Goal: Task Accomplishment & Management: Use online tool/utility

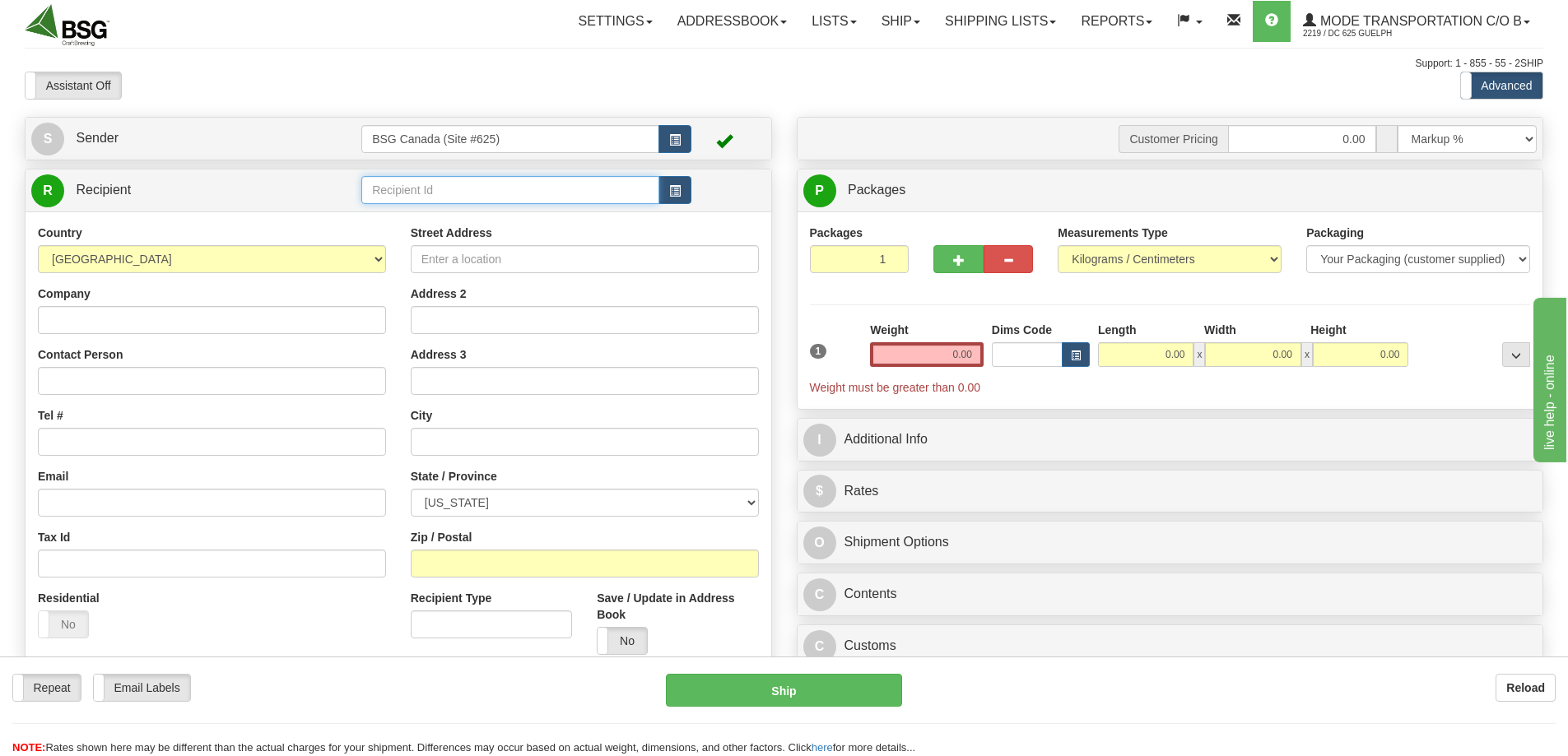
click at [475, 176] on input "text" at bounding box center [510, 190] width 298 height 28
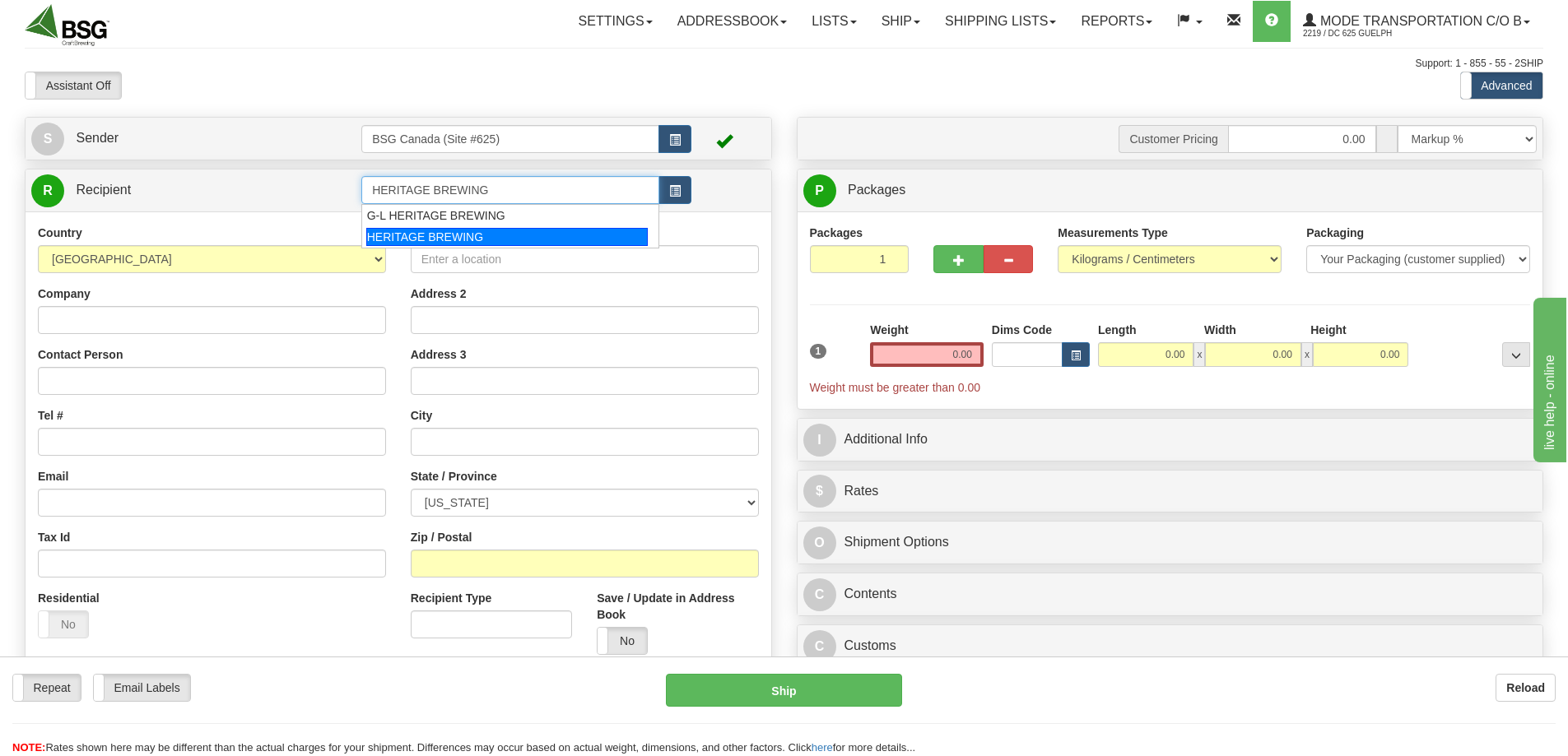
click at [421, 245] on div "HERITAGE BREWING" at bounding box center [508, 236] width 282 height 18
type input "HERITAGE BREWING"
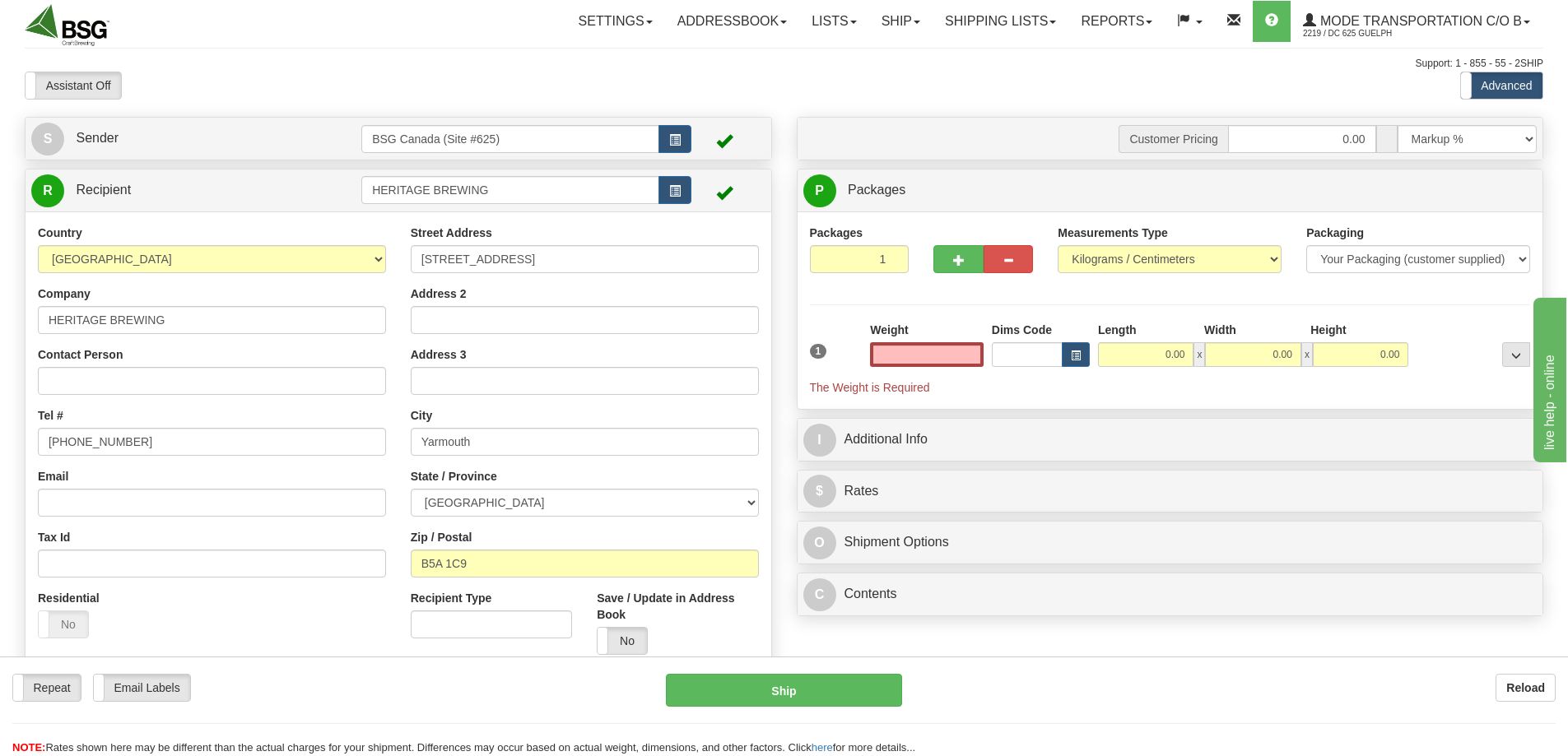
type input "0.00"
click at [930, 367] on div "Weight 0.00" at bounding box center [927, 350] width 122 height 58
click at [945, 253] on button "button" at bounding box center [958, 259] width 49 height 28
type input "2"
click at [924, 346] on input "0.00" at bounding box center [927, 354] width 114 height 25
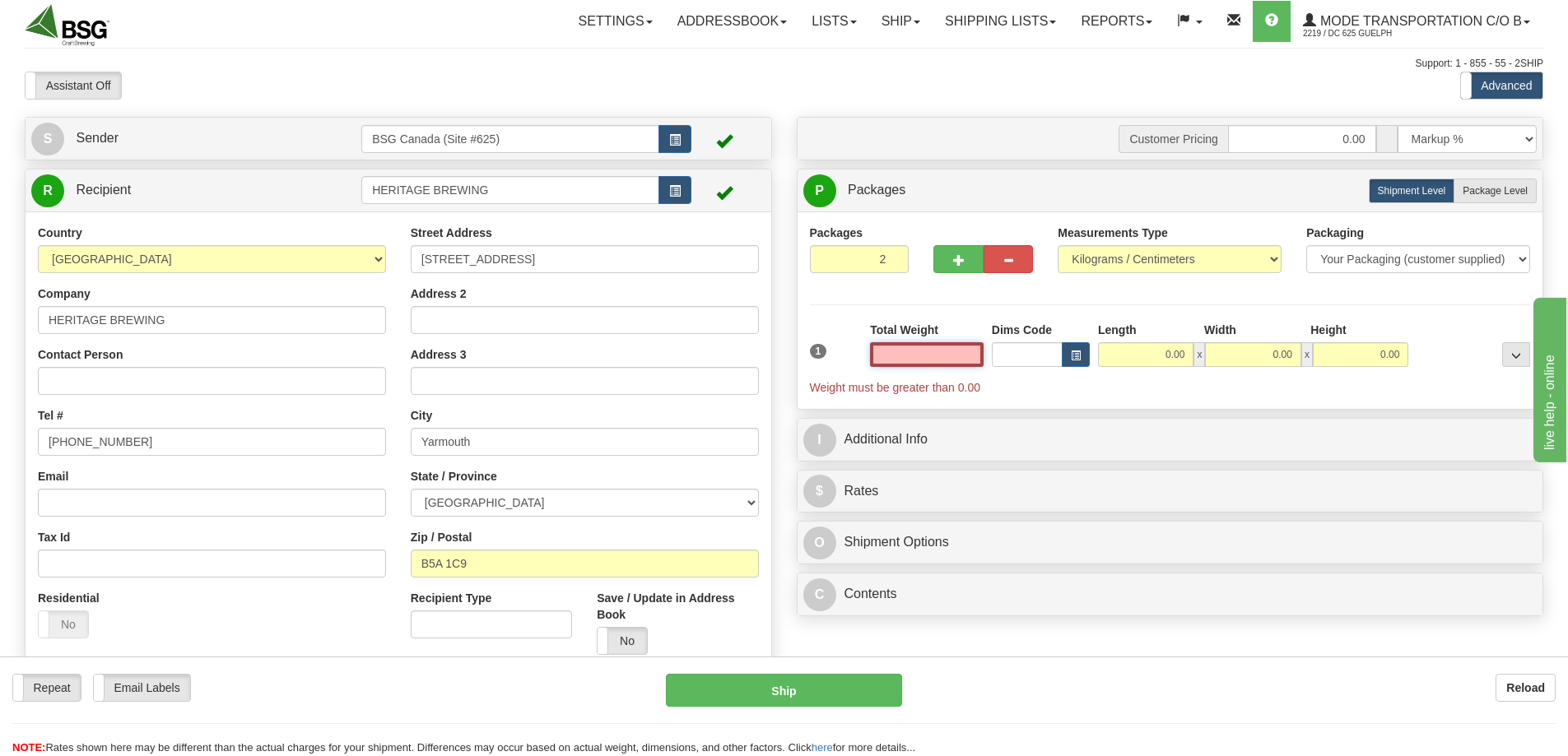
click at [924, 346] on input "text" at bounding box center [927, 354] width 114 height 25
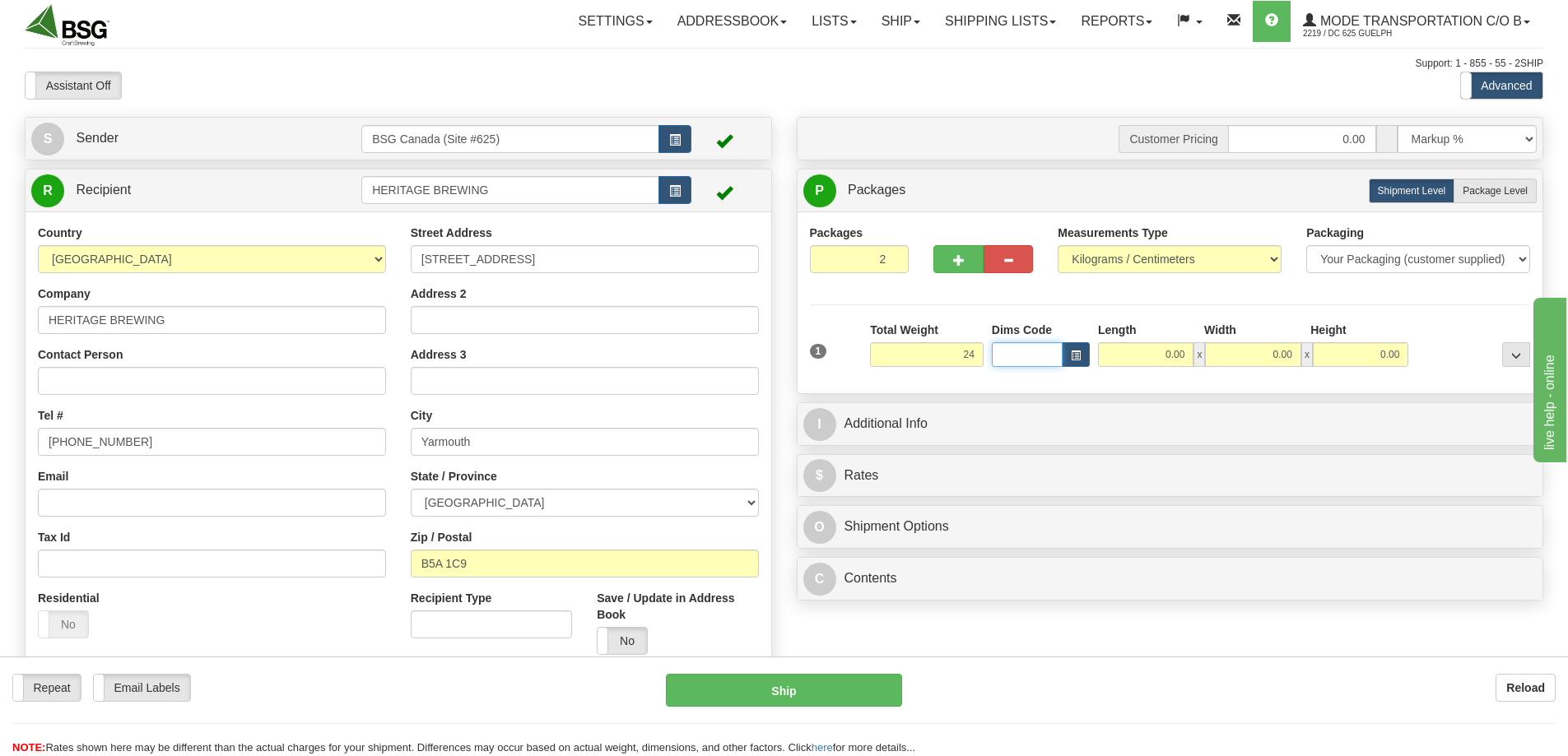
type input "24.00"
type input "50.00"
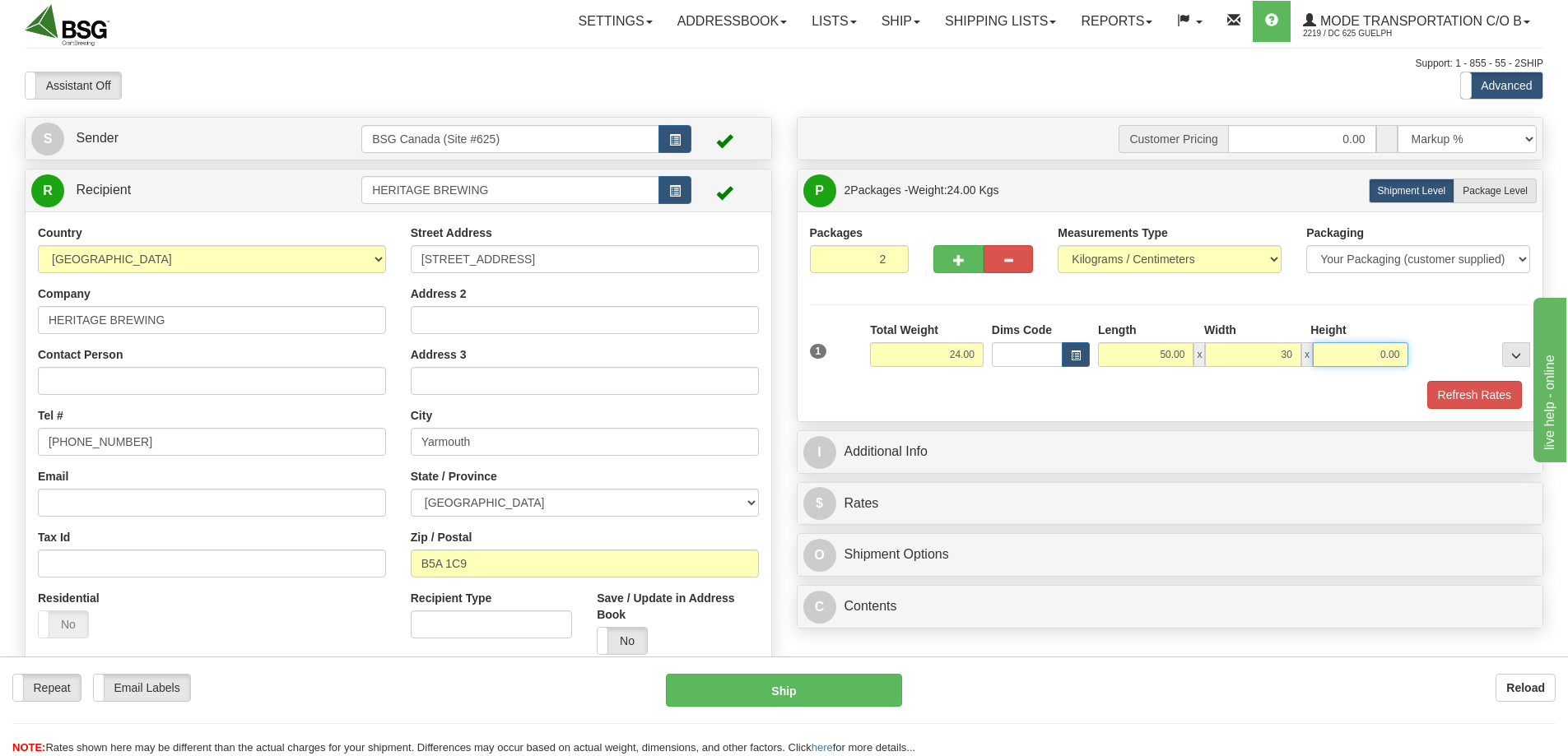
type input "30.00"
type input "20.00"
click at [1475, 397] on button "Refresh Rates" at bounding box center [1474, 395] width 95 height 28
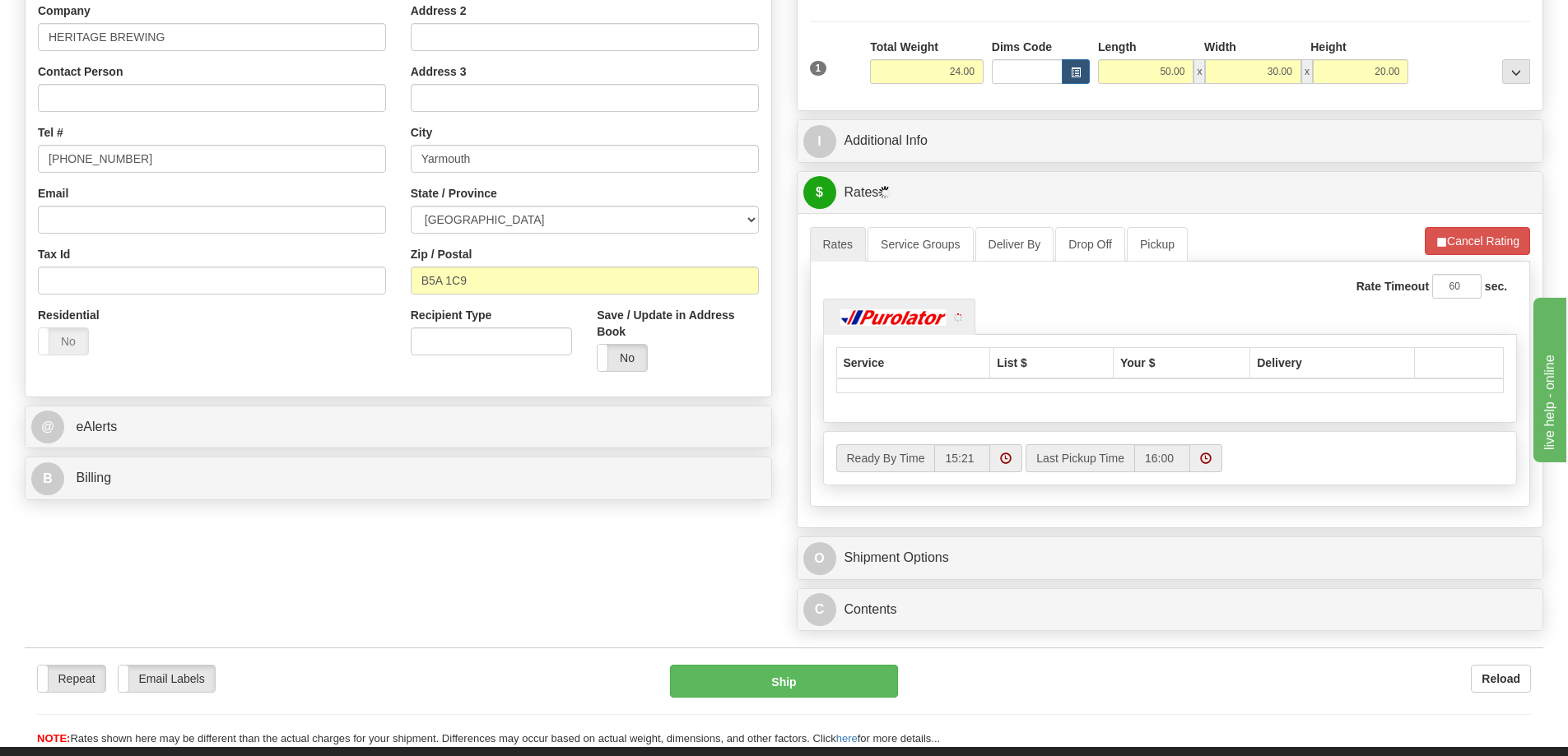
scroll to position [329, 0]
